Goal: Task Accomplishment & Management: Manage account settings

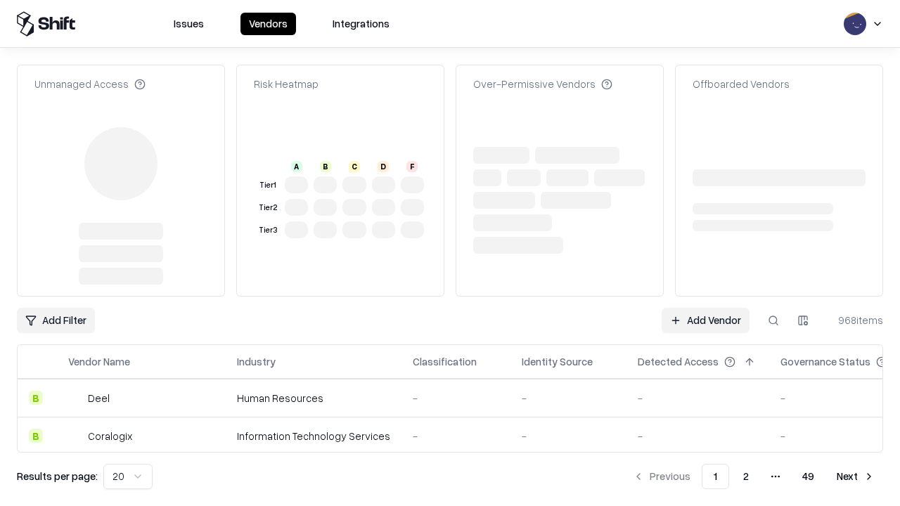
click at [705, 308] on link "Add Vendor" at bounding box center [705, 320] width 88 height 25
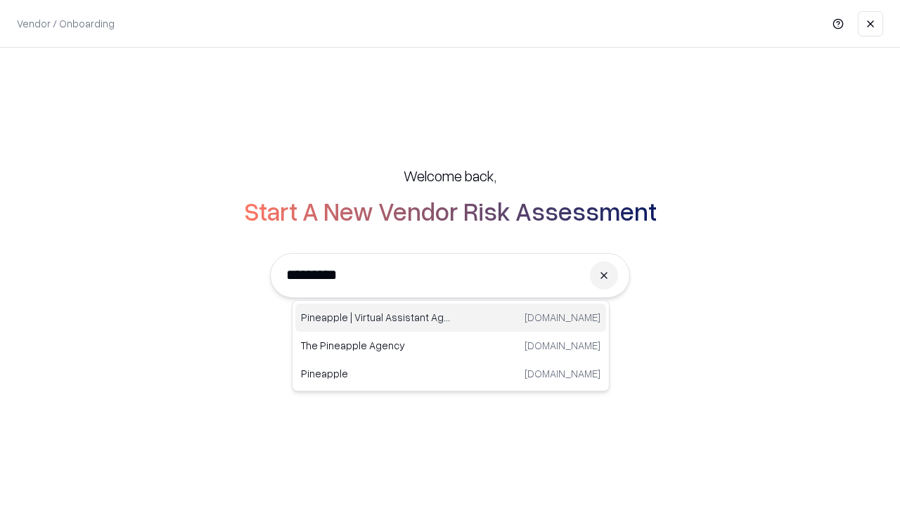
click at [451, 318] on div "Pineapple | Virtual Assistant Agency trypineapple.com" at bounding box center [450, 318] width 311 height 28
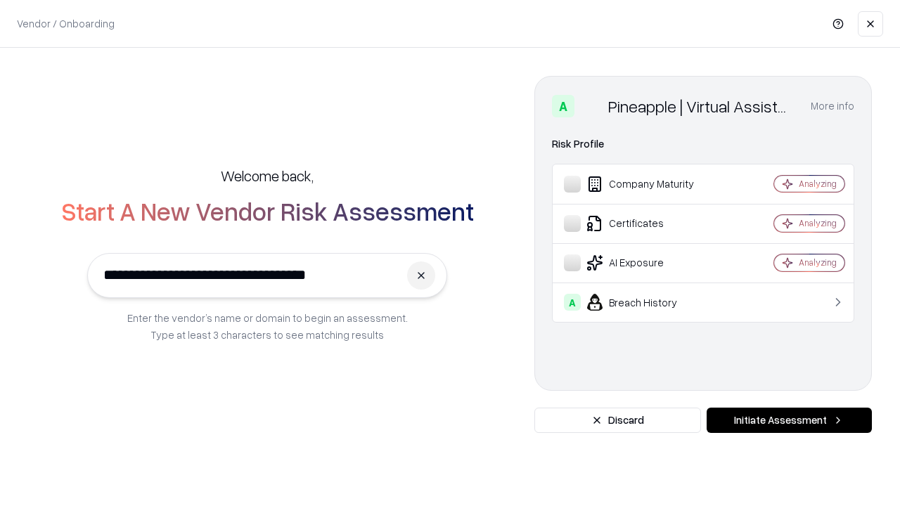
type input "**********"
click at [789, 420] on button "Initiate Assessment" at bounding box center [788, 420] width 165 height 25
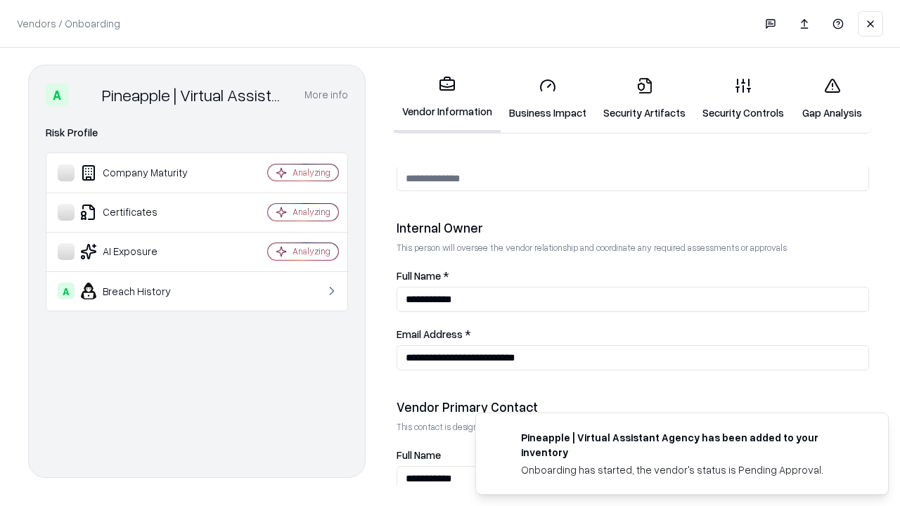
scroll to position [728, 0]
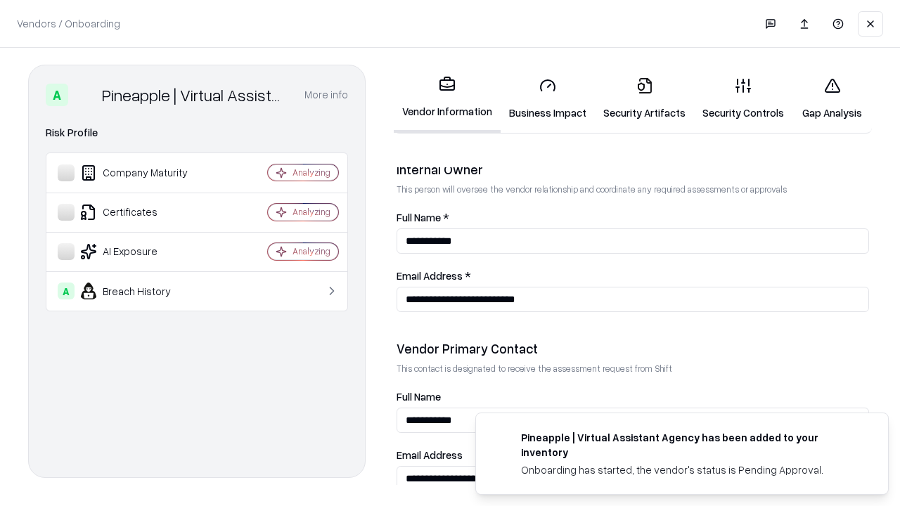
click at [644, 98] on link "Security Artifacts" at bounding box center [644, 98] width 99 height 65
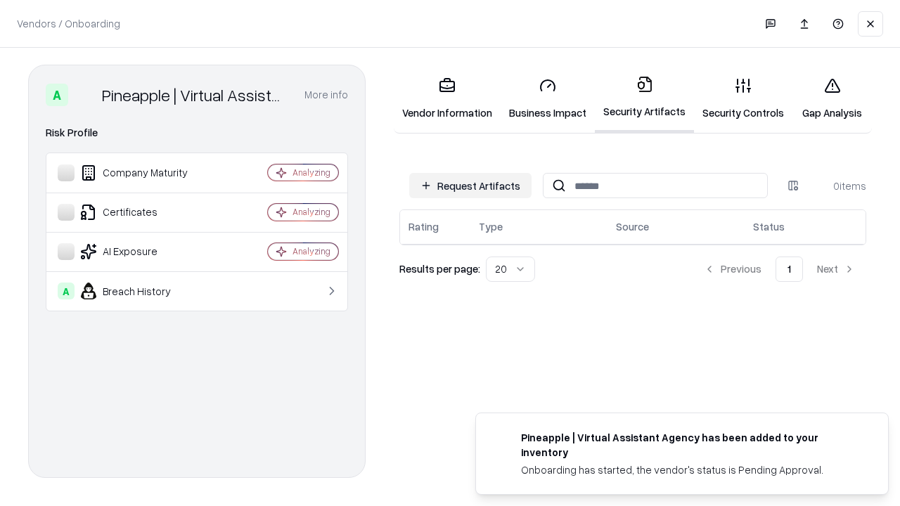
click at [470, 186] on button "Request Artifacts" at bounding box center [470, 185] width 122 height 25
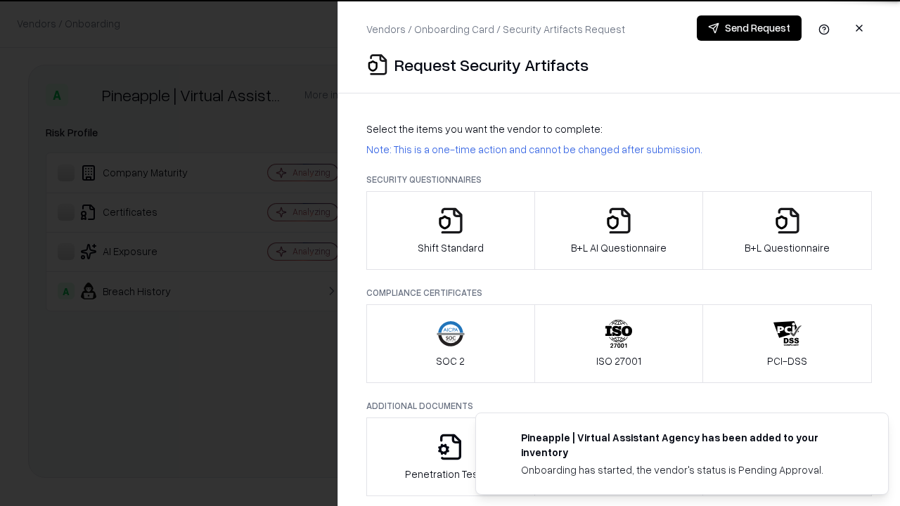
click at [786, 231] on icon "button" at bounding box center [787, 221] width 28 height 28
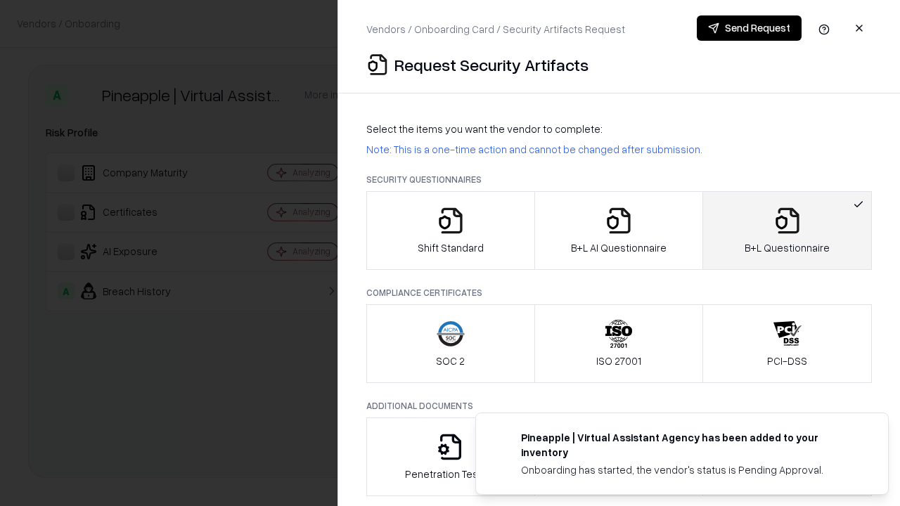
click at [618, 231] on icon "button" at bounding box center [618, 221] width 28 height 28
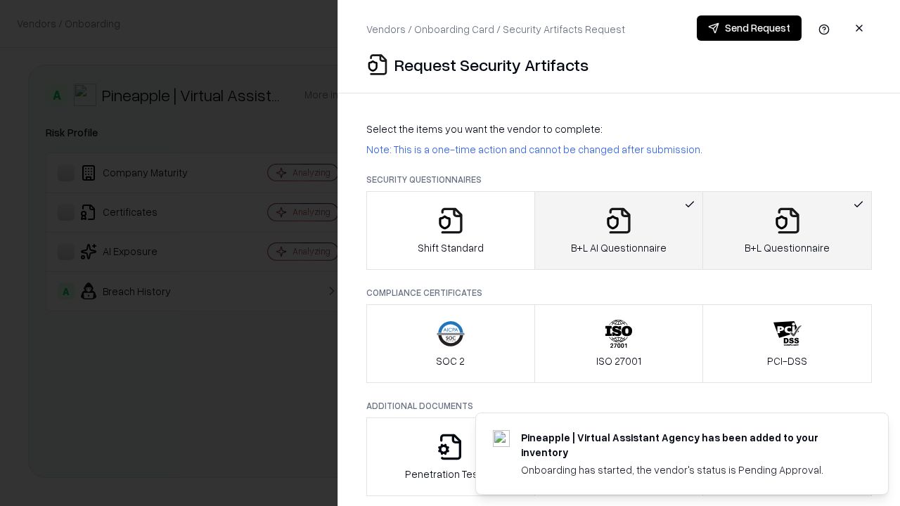
click at [749, 28] on button "Send Request" at bounding box center [749, 27] width 105 height 25
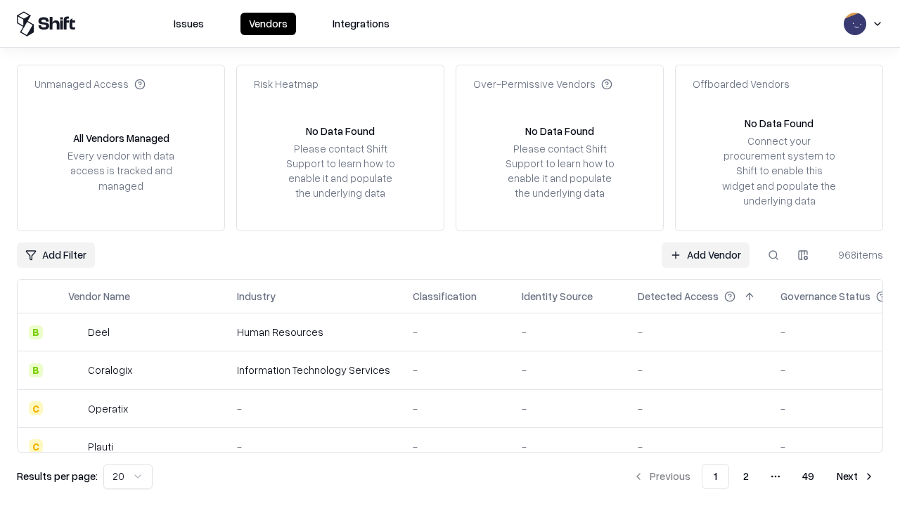
click at [773, 254] on button at bounding box center [772, 254] width 25 height 25
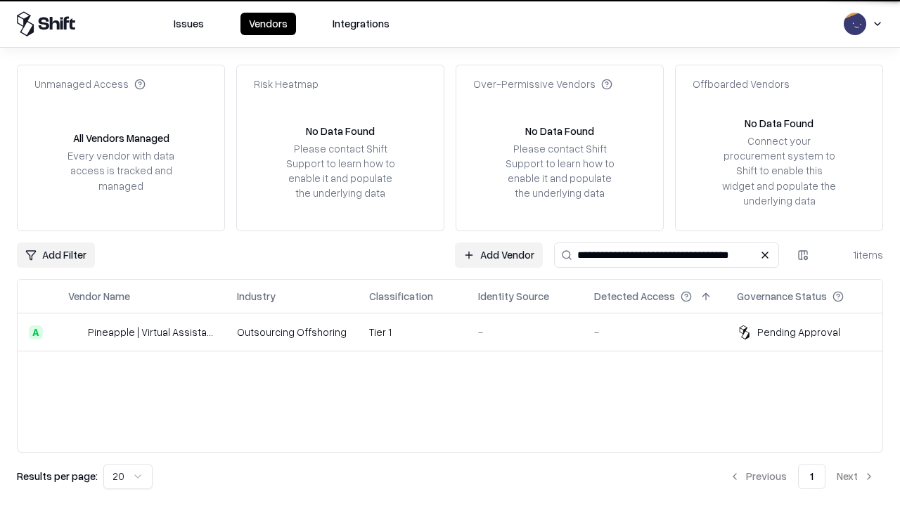
type input "**********"
click at [458, 332] on td "Tier 1" at bounding box center [412, 332] width 109 height 38
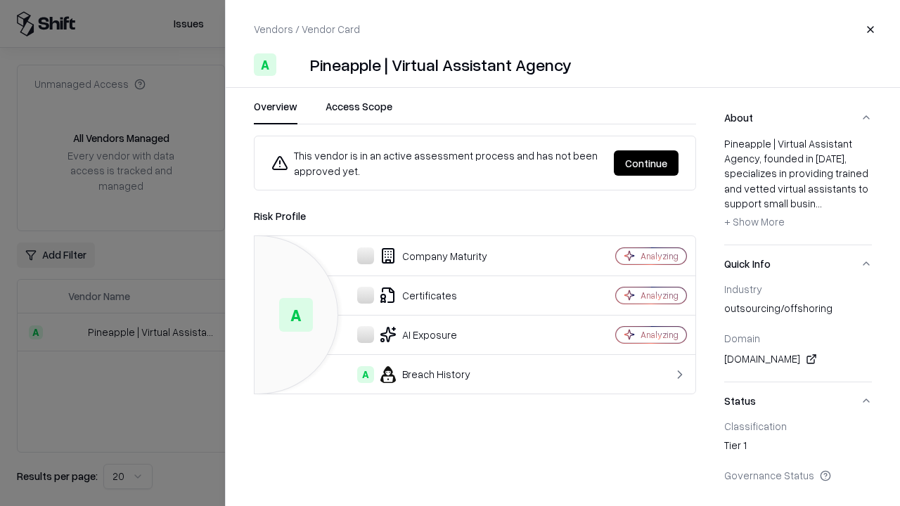
click at [646, 163] on button "Continue" at bounding box center [646, 162] width 65 height 25
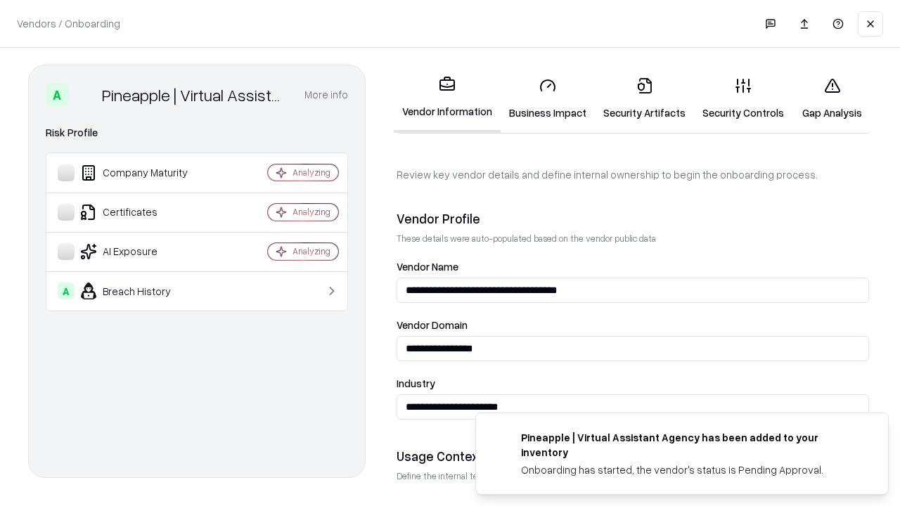
click at [644, 98] on link "Security Artifacts" at bounding box center [644, 98] width 99 height 65
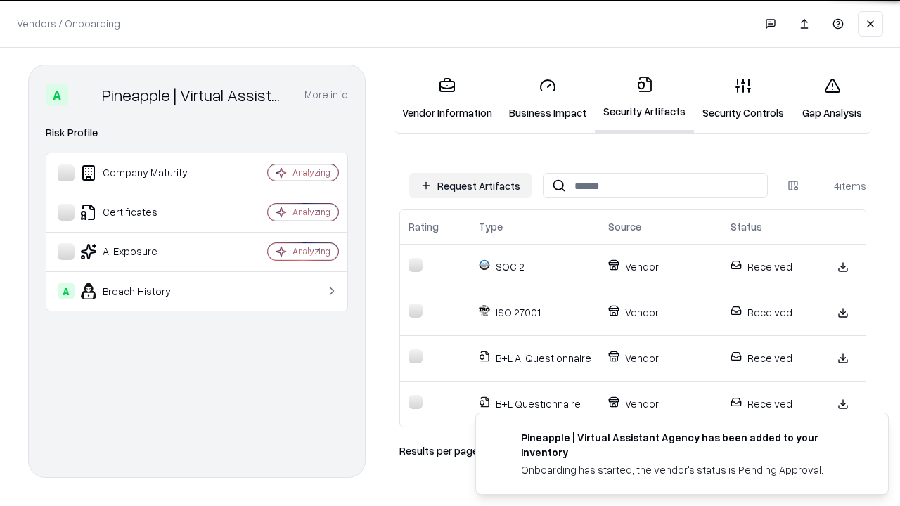
click at [831, 98] on link "Gap Analysis" at bounding box center [831, 98] width 79 height 65
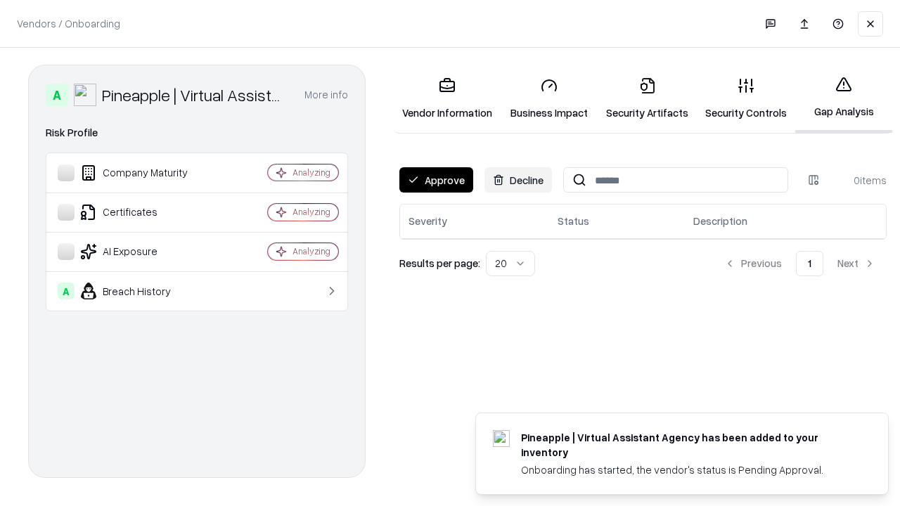
click at [436, 180] on button "Approve" at bounding box center [436, 179] width 74 height 25
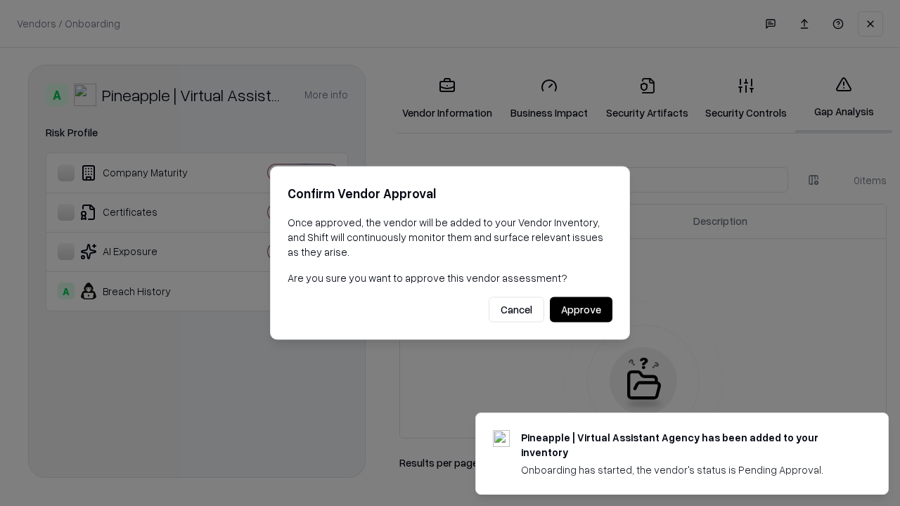
click at [581, 309] on button "Approve" at bounding box center [581, 309] width 63 height 25
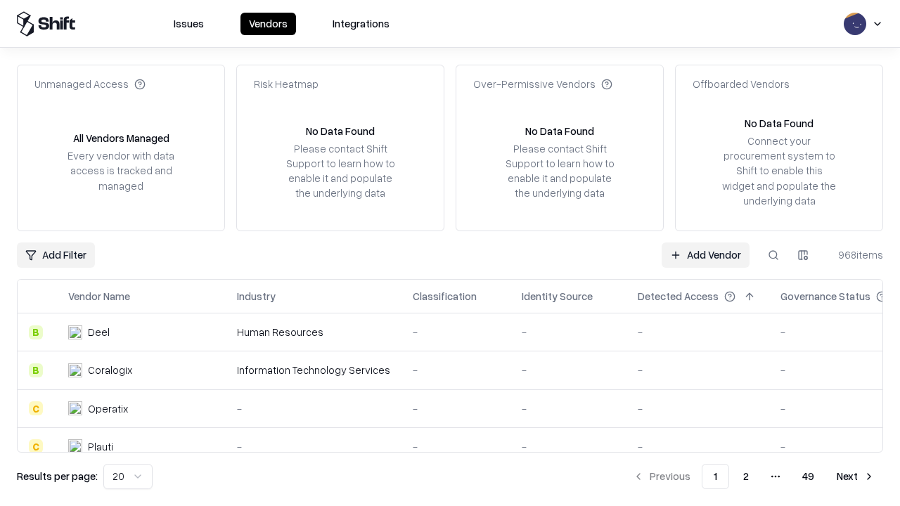
type input "**********"
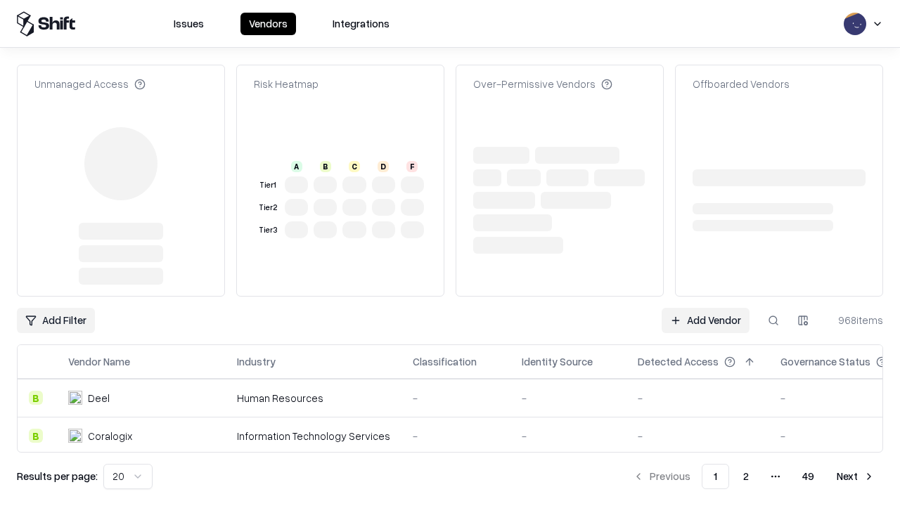
click at [705, 308] on link "Add Vendor" at bounding box center [705, 320] width 88 height 25
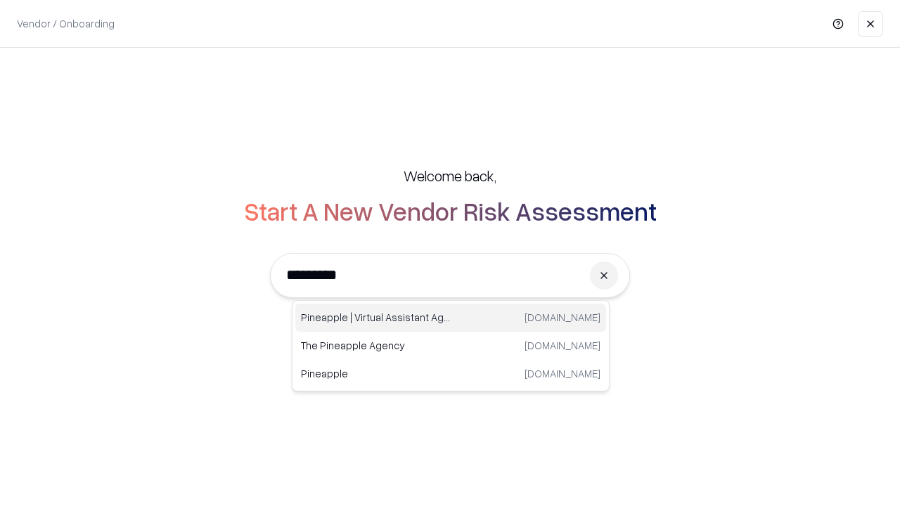
click at [451, 318] on div "Pineapple | Virtual Assistant Agency [DOMAIN_NAME]" at bounding box center [450, 318] width 311 height 28
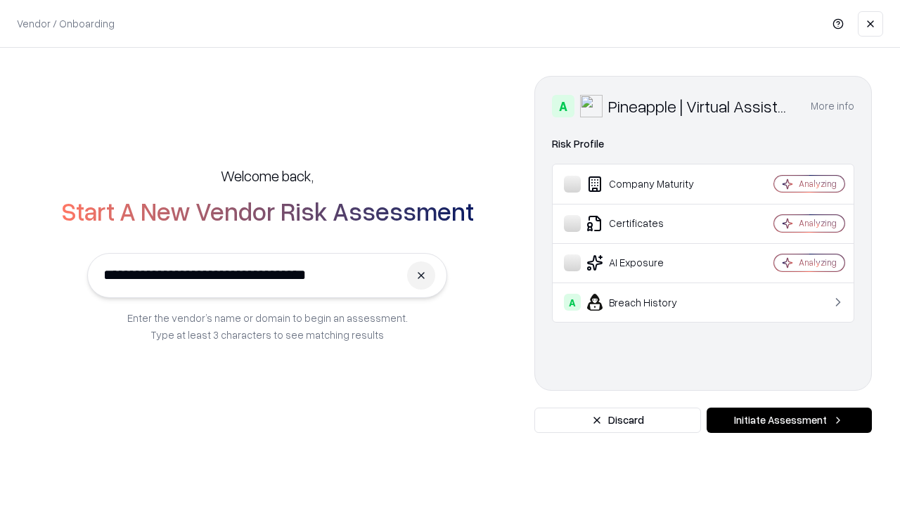
type input "**********"
click at [789, 420] on button "Initiate Assessment" at bounding box center [788, 420] width 165 height 25
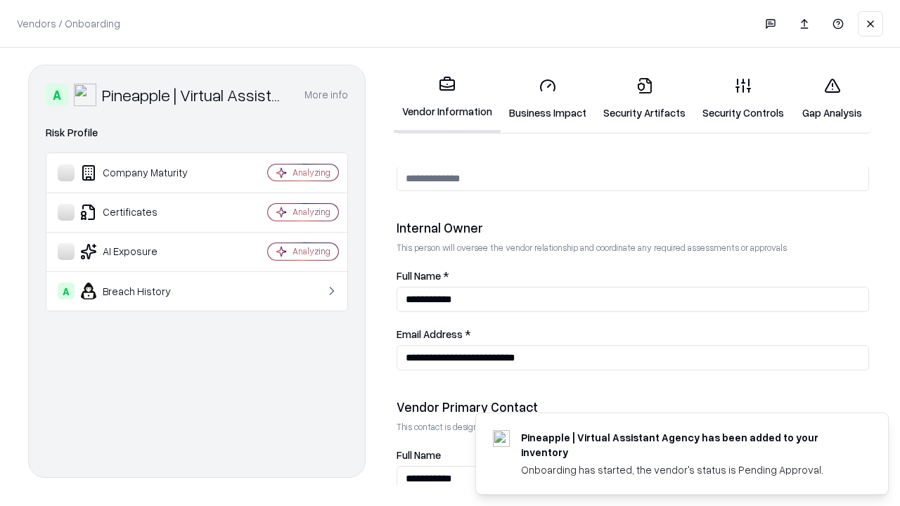
scroll to position [728, 0]
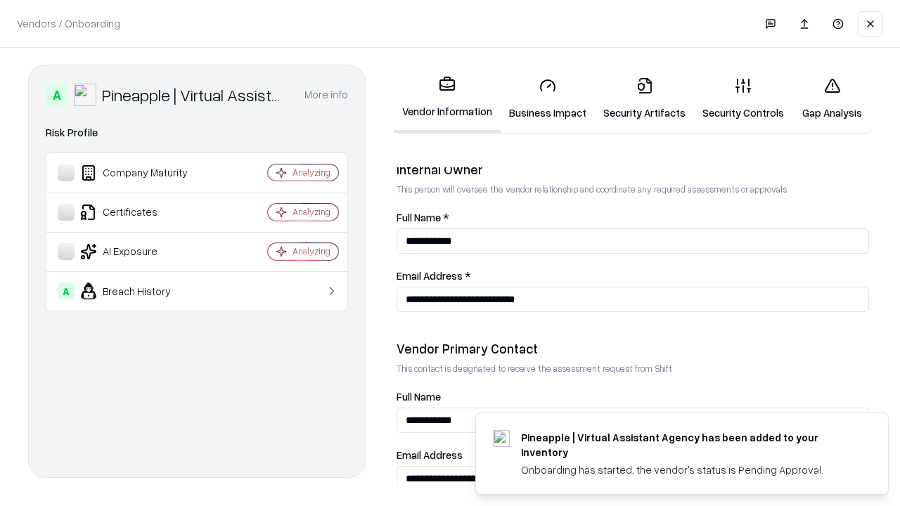
click at [831, 98] on link "Gap Analysis" at bounding box center [831, 98] width 79 height 65
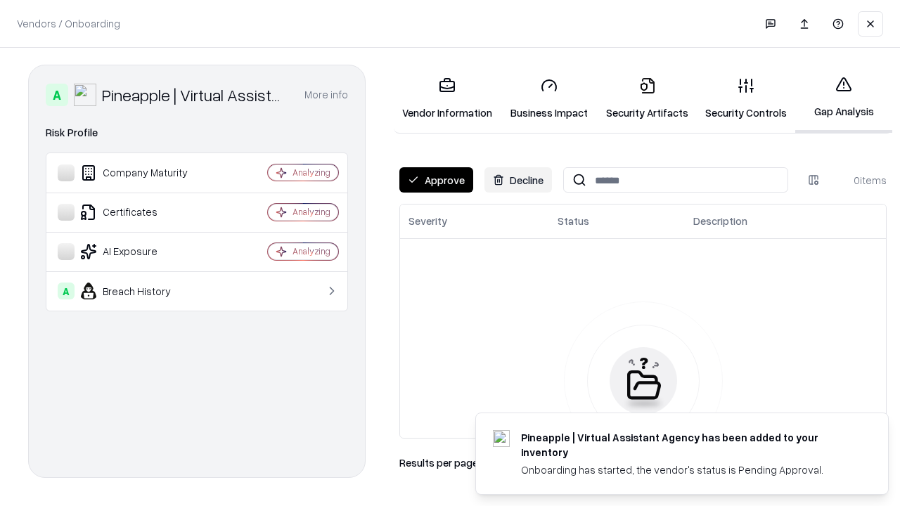
click at [436, 180] on button "Approve" at bounding box center [436, 179] width 74 height 25
